Goal: Navigation & Orientation: Find specific page/section

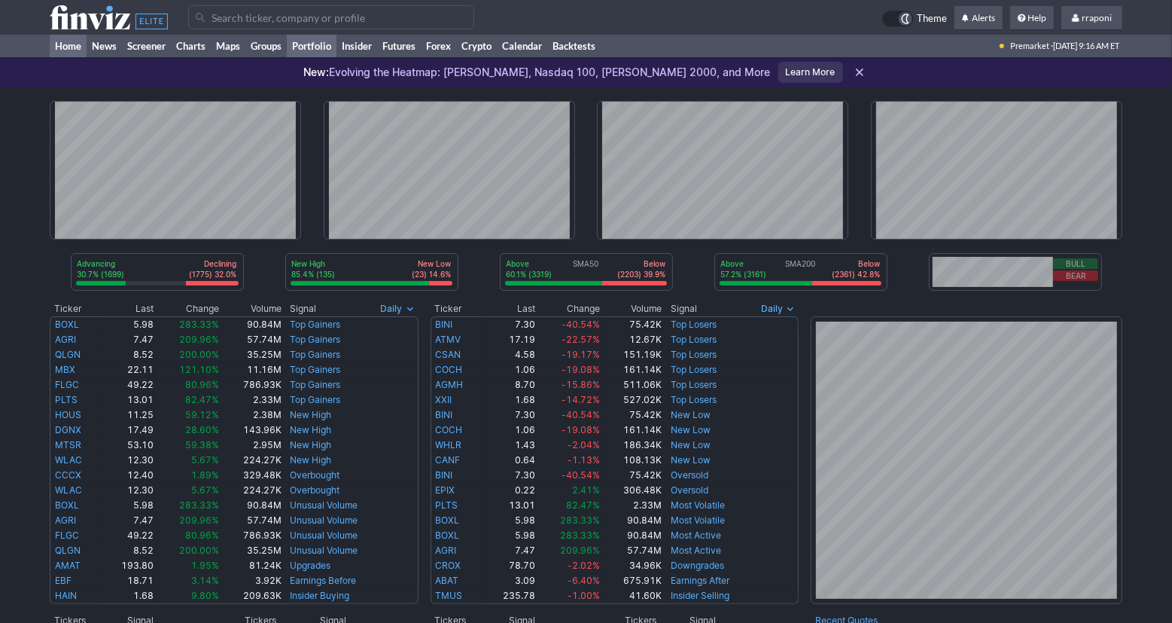
click at [331, 47] on link "Portfolio" at bounding box center [312, 46] width 50 height 23
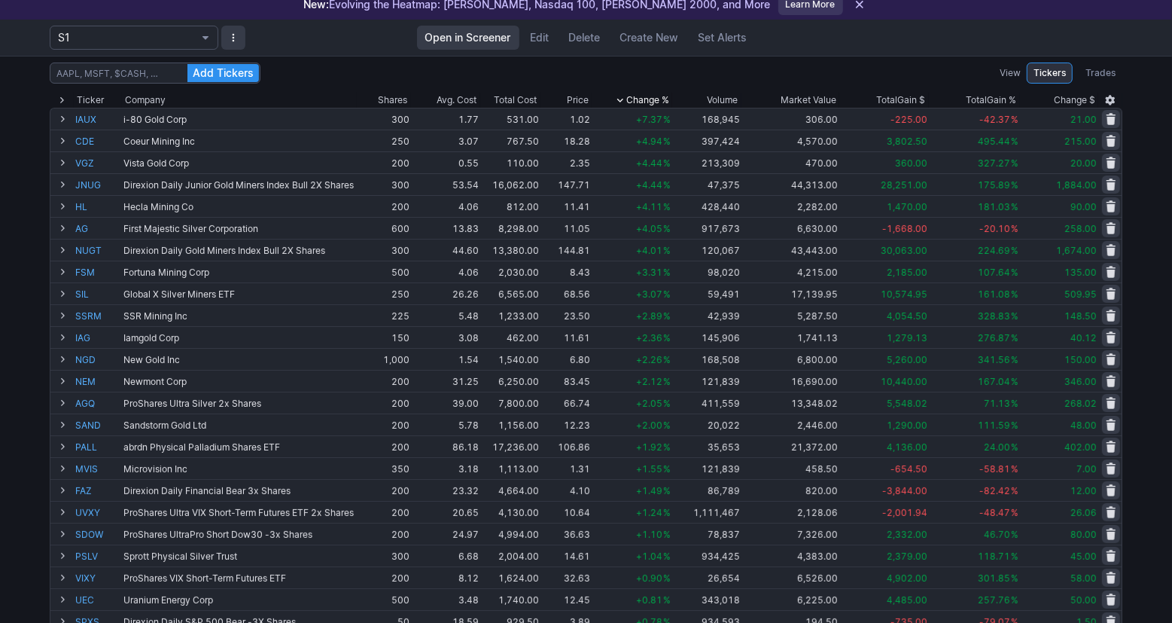
scroll to position [69, 0]
click at [1158, 170] on div "Add Tickers View Tickers Trades Ticker Company Shares Avg. Cost Total Cost Pric…" at bounding box center [586, 529] width 1172 height 951
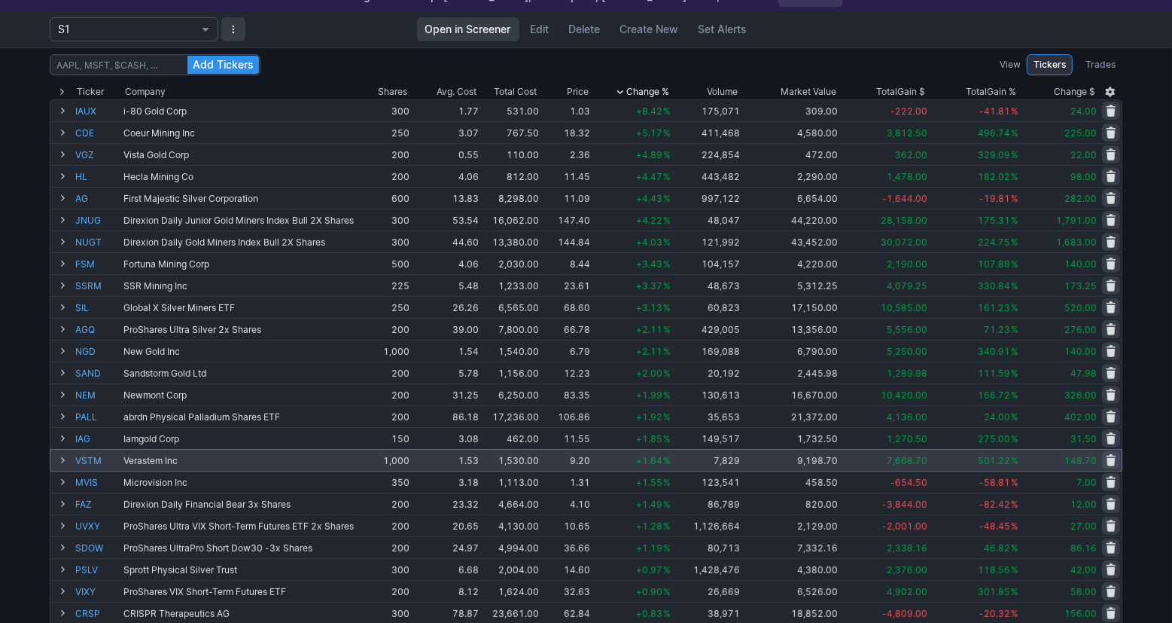
scroll to position [70, 0]
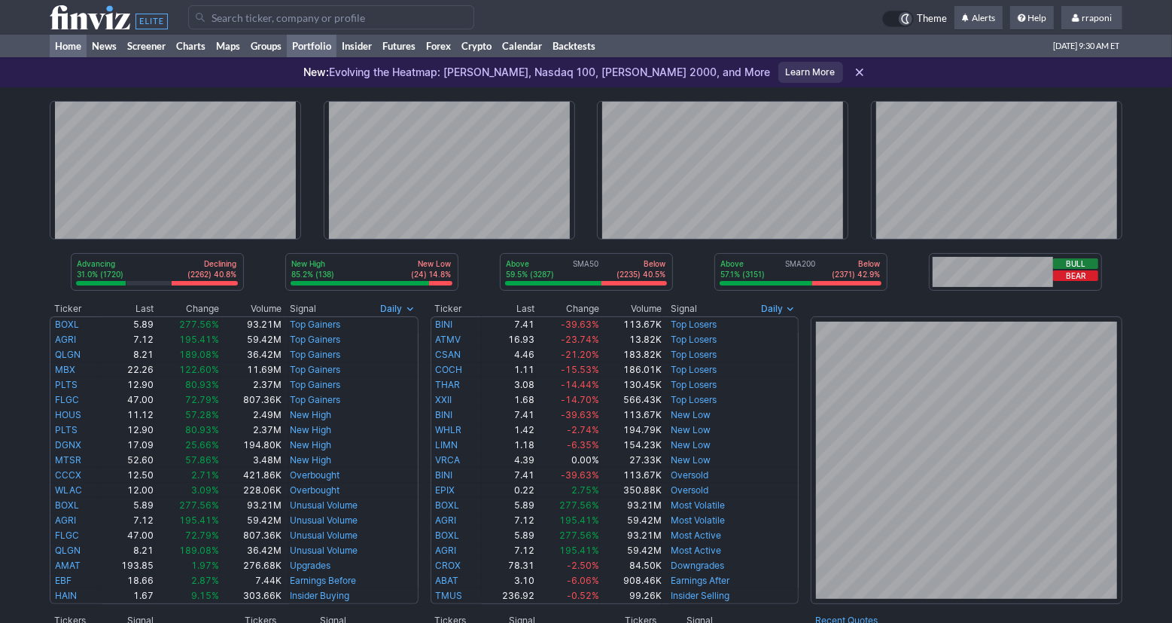
click at [328, 46] on link "Portfolio" at bounding box center [312, 46] width 50 height 23
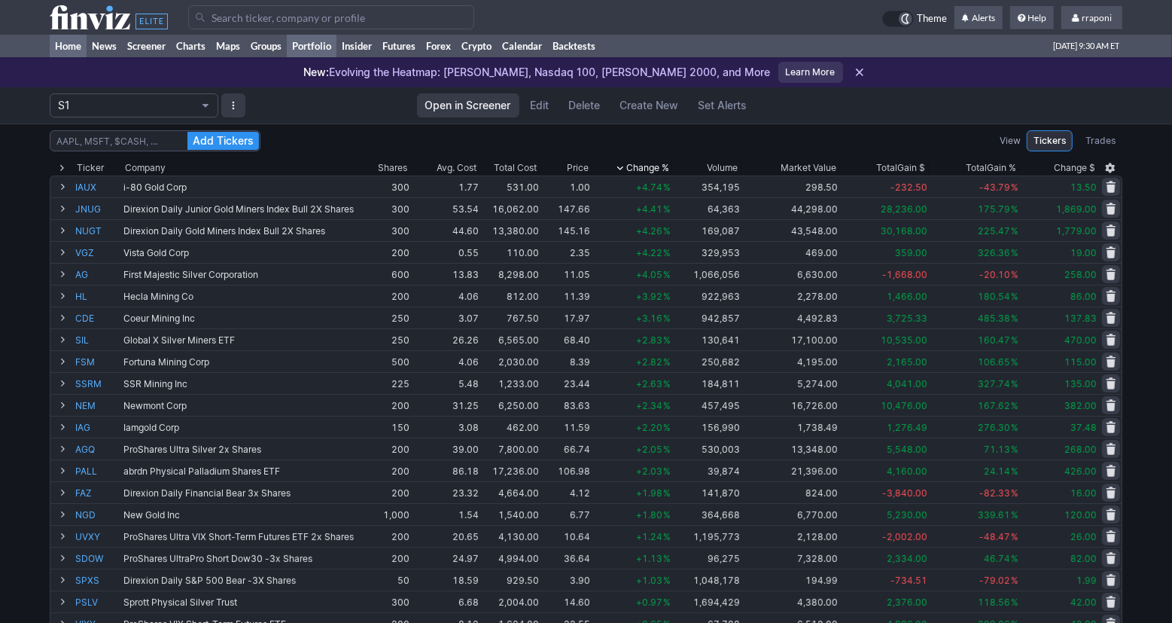
click at [69, 56] on link "Home" at bounding box center [68, 46] width 37 height 23
